Goal: Information Seeking & Learning: Check status

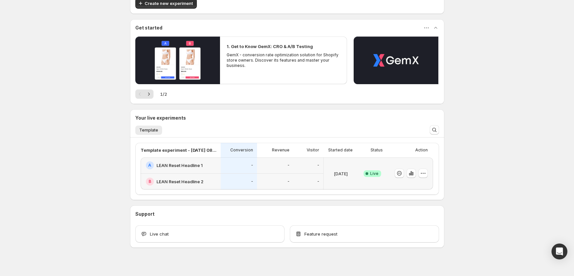
scroll to position [49, 0]
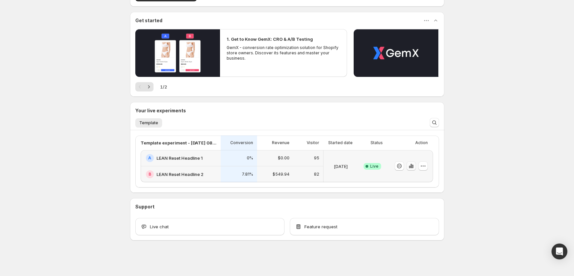
click at [411, 166] on icon "button" at bounding box center [411, 165] width 7 height 7
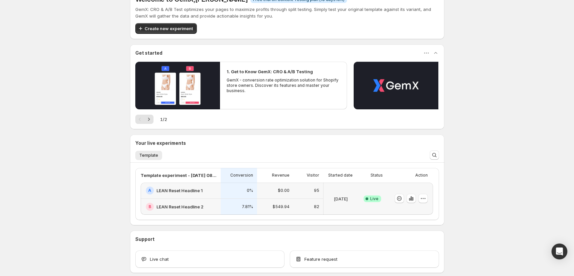
scroll to position [49, 0]
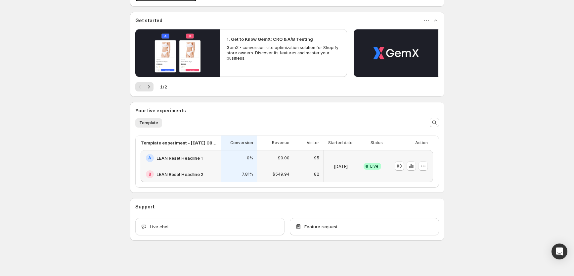
click at [412, 165] on icon "button" at bounding box center [411, 165] width 7 height 7
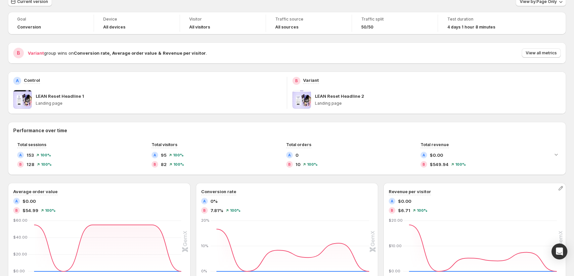
scroll to position [21, 0]
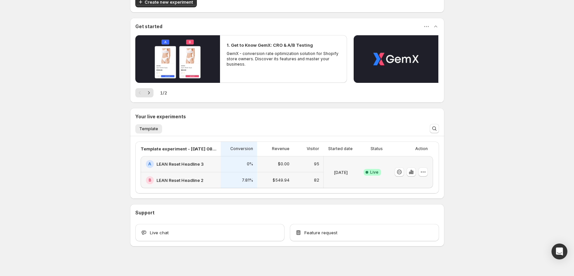
scroll to position [49, 0]
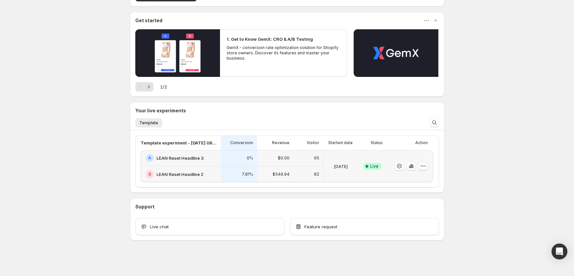
click at [425, 167] on icon "button" at bounding box center [423, 165] width 7 height 7
drag, startPoint x: 451, startPoint y: 160, endPoint x: 408, endPoint y: 165, distance: 43.6
click at [451, 160] on div "Welcome to GemX , Erica Horner Info Free trial on Content Testing plan (10 days…" at bounding box center [287, 113] width 330 height 325
click at [191, 174] on h2 "LEAN Reset Headline 2" at bounding box center [179, 174] width 47 height 7
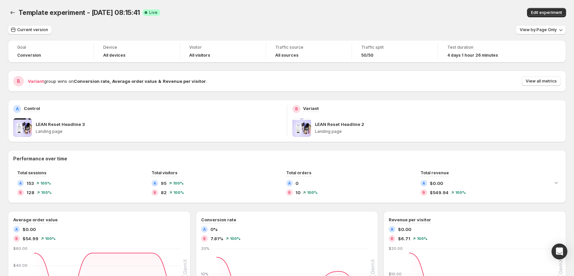
click at [377, 7] on div "Template experiment - Aug 16, 08:15:41. This page is ready Template experiment …" at bounding box center [287, 12] width 558 height 25
click at [12, 12] on icon "Back" at bounding box center [12, 12] width 7 height 7
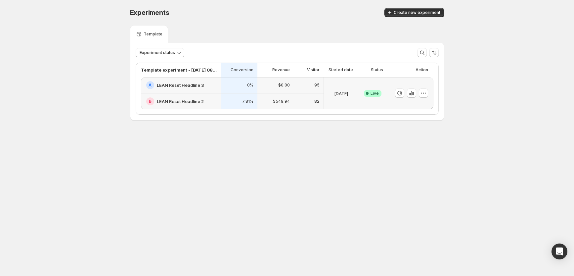
click at [426, 69] on p "Action" at bounding box center [422, 69] width 13 height 5
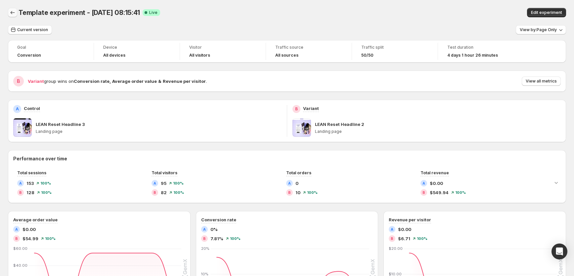
click at [11, 11] on icon "Back" at bounding box center [12, 12] width 7 height 7
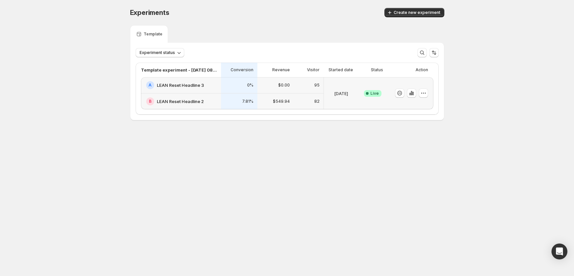
click at [151, 33] on p "Template" at bounding box center [153, 33] width 19 height 5
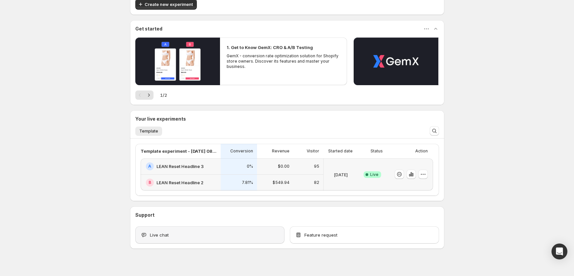
scroll to position [49, 0]
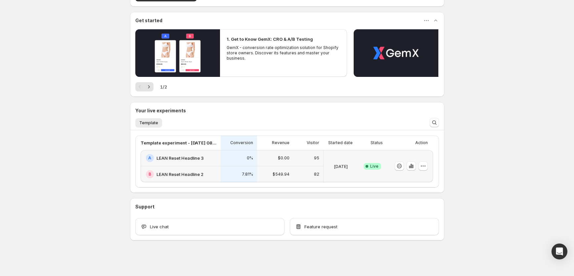
click at [416, 143] on p "Action" at bounding box center [421, 142] width 13 height 5
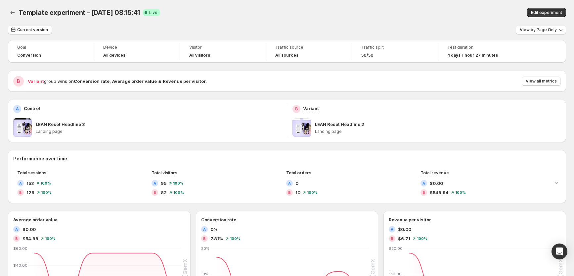
click at [25, 130] on span at bounding box center [22, 127] width 19 height 19
click at [46, 124] on p "LEAN Reset Headline 3" at bounding box center [60, 124] width 49 height 7
click at [335, 123] on p "LEAN Reset Headline 2" at bounding box center [339, 124] width 49 height 7
click at [544, 12] on span "Edit experiment" at bounding box center [546, 12] width 31 height 5
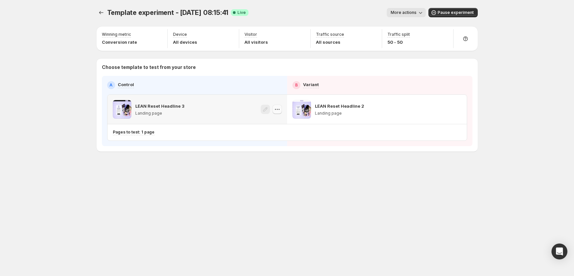
click at [278, 110] on icon "button" at bounding box center [277, 109] width 7 height 7
click at [416, 13] on span "More actions" at bounding box center [404, 12] width 26 height 5
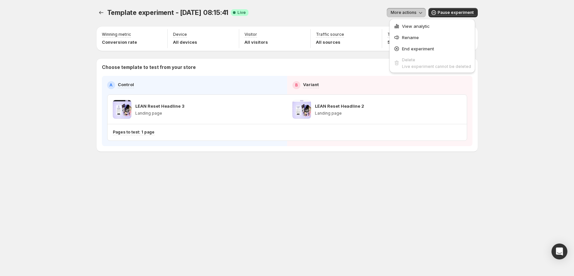
drag, startPoint x: 359, startPoint y: 8, endPoint x: 234, endPoint y: 8, distance: 125.4
click at [335, 8] on div "More actions" at bounding box center [340, 12] width 172 height 9
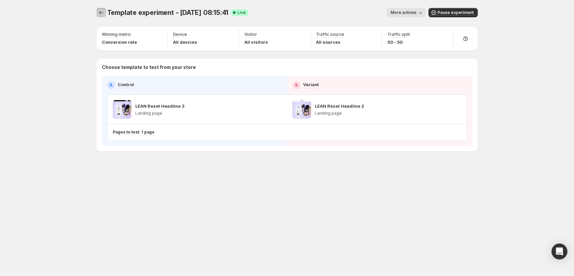
click at [101, 14] on icon "Experiments" at bounding box center [101, 12] width 7 height 7
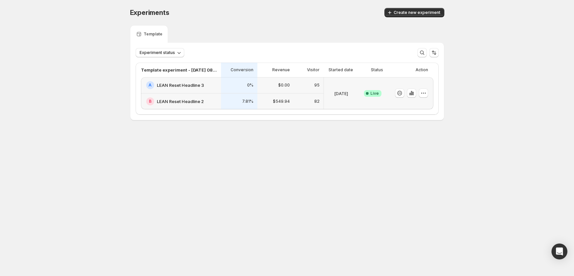
click at [341, 94] on p "[DATE]" at bounding box center [341, 93] width 14 height 7
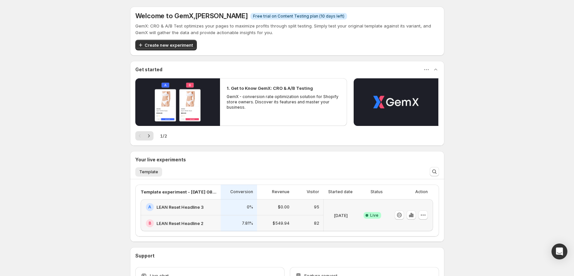
scroll to position [49, 0]
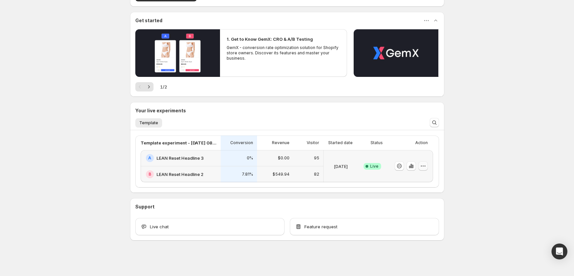
click at [425, 164] on icon "button" at bounding box center [423, 165] width 7 height 7
click at [349, 177] on div "[DATE]" at bounding box center [340, 166] width 29 height 24
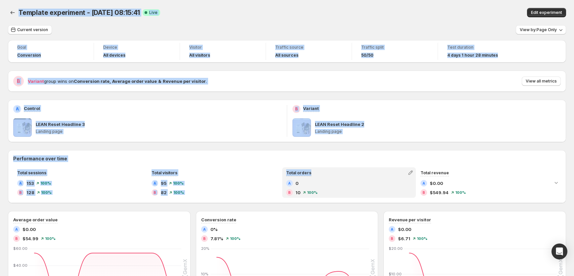
click at [349, 177] on div "Total orders" at bounding box center [349, 172] width 132 height 9
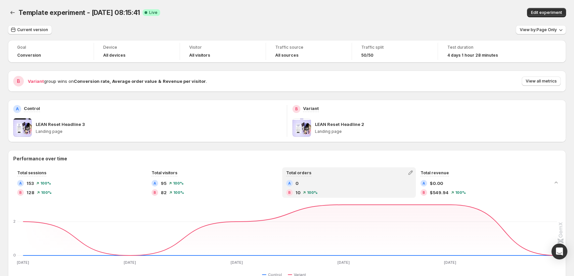
drag, startPoint x: 130, startPoint y: 81, endPoint x: 107, endPoint y: 75, distance: 24.3
click at [130, 81] on strong "Average order value" at bounding box center [134, 80] width 45 height 5
click at [28, 80] on span "Variant" at bounding box center [36, 80] width 16 height 5
click at [18, 81] on h2 "B" at bounding box center [18, 81] width 3 height 7
click at [548, 81] on span "View all metrics" at bounding box center [541, 80] width 31 height 5
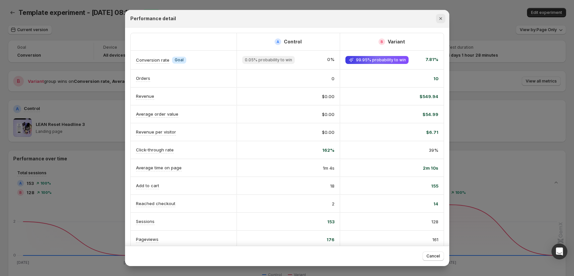
click at [442, 19] on icon "Close" at bounding box center [440, 18] width 7 height 7
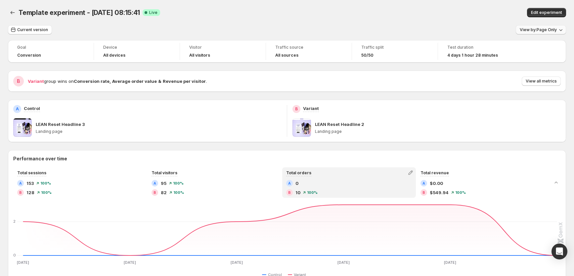
click at [545, 32] on span "View by: Page Only" at bounding box center [538, 29] width 37 height 5
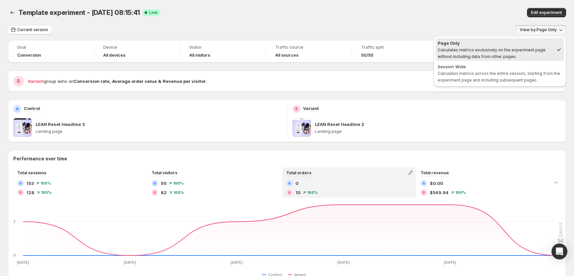
click at [488, 25] on div "Current version View by: Page Only" at bounding box center [287, 30] width 558 height 10
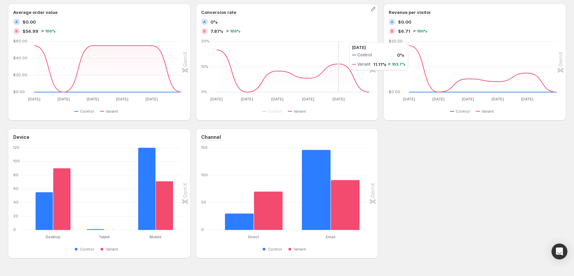
scroll to position [306, 0]
